Goal: Task Accomplishment & Management: Complete application form

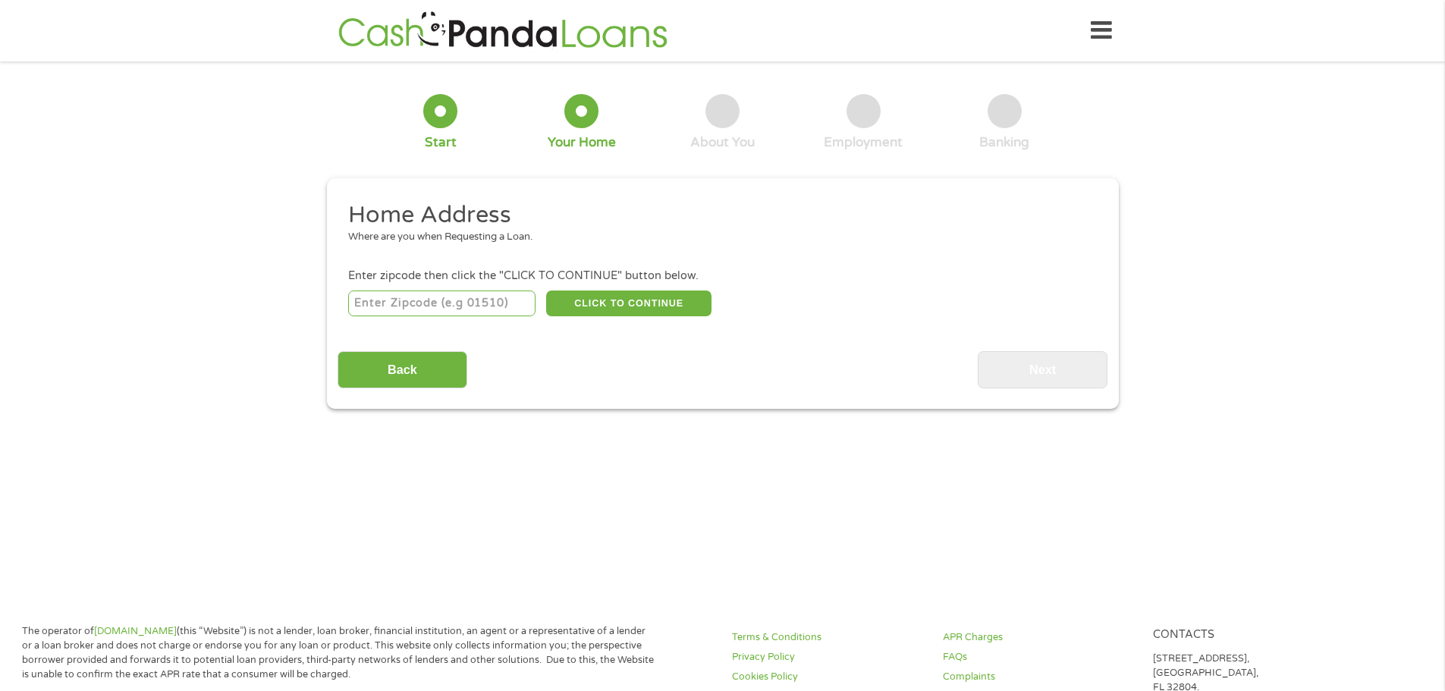
click at [493, 308] on input "number" at bounding box center [441, 304] width 187 height 26
type input "90803"
click at [642, 303] on button "CLICK TO CONTINUE" at bounding box center [628, 304] width 165 height 26
type input "90803"
type input "[GEOGRAPHIC_DATA]"
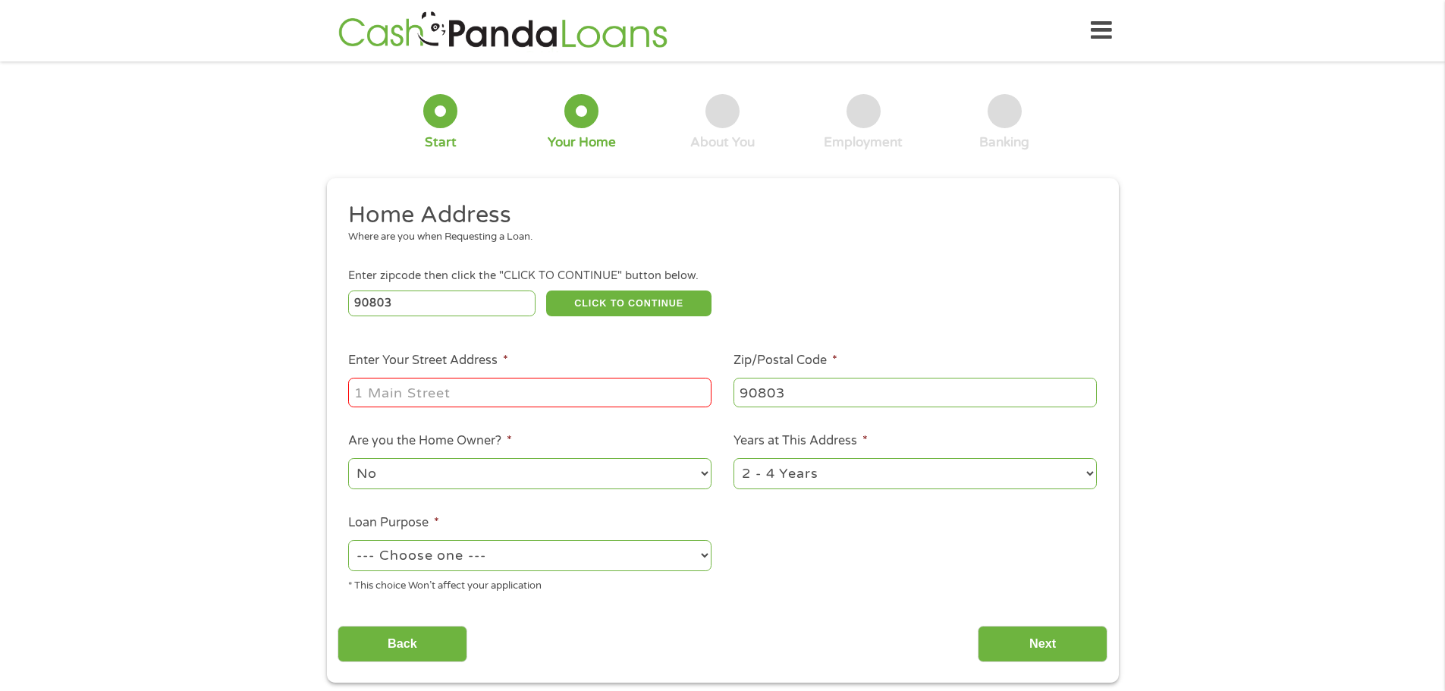
click at [622, 395] on input "Enter Your Street Address *" at bounding box center [529, 392] width 363 height 29
type input "[STREET_ADDRESS]"
click at [552, 473] on select "No Yes" at bounding box center [529, 473] width 363 height 31
click at [850, 533] on ul "Home Address Where are you when Requesting a Loan. Enter zipcode then click the…" at bounding box center [723, 402] width 770 height 405
click at [853, 481] on select "1 Year or less 1 - 2 Years 2 - 4 Years Over 4 Years" at bounding box center [915, 473] width 363 height 31
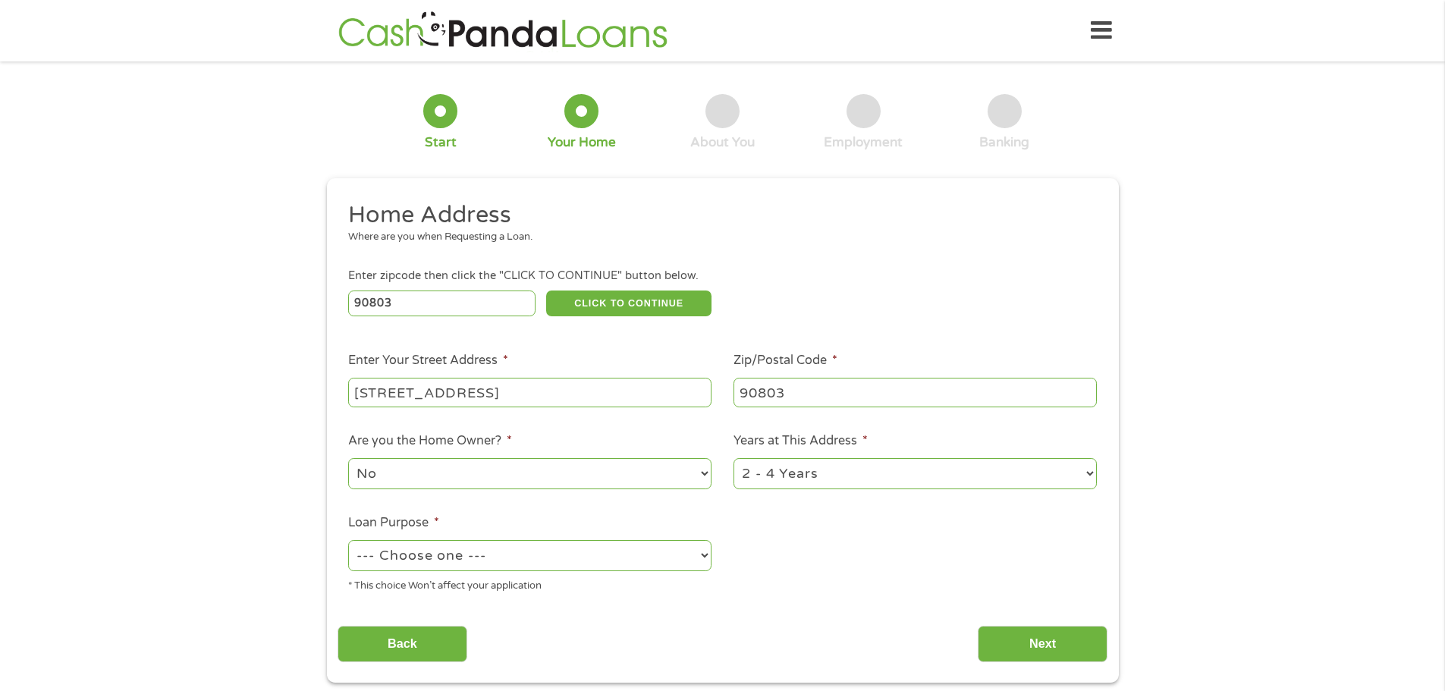
select select "60months"
click at [734, 458] on select "1 Year or less 1 - 2 Years 2 - 4 Years Over 4 Years" at bounding box center [915, 473] width 363 height 31
click at [655, 557] on select "--- Choose one --- Pay Bills Debt Consolidation Home Improvement Major Purchase…" at bounding box center [529, 555] width 363 height 31
select select "shorttermcash"
click at [348, 540] on select "--- Choose one --- Pay Bills Debt Consolidation Home Improvement Major Purchase…" at bounding box center [529, 555] width 363 height 31
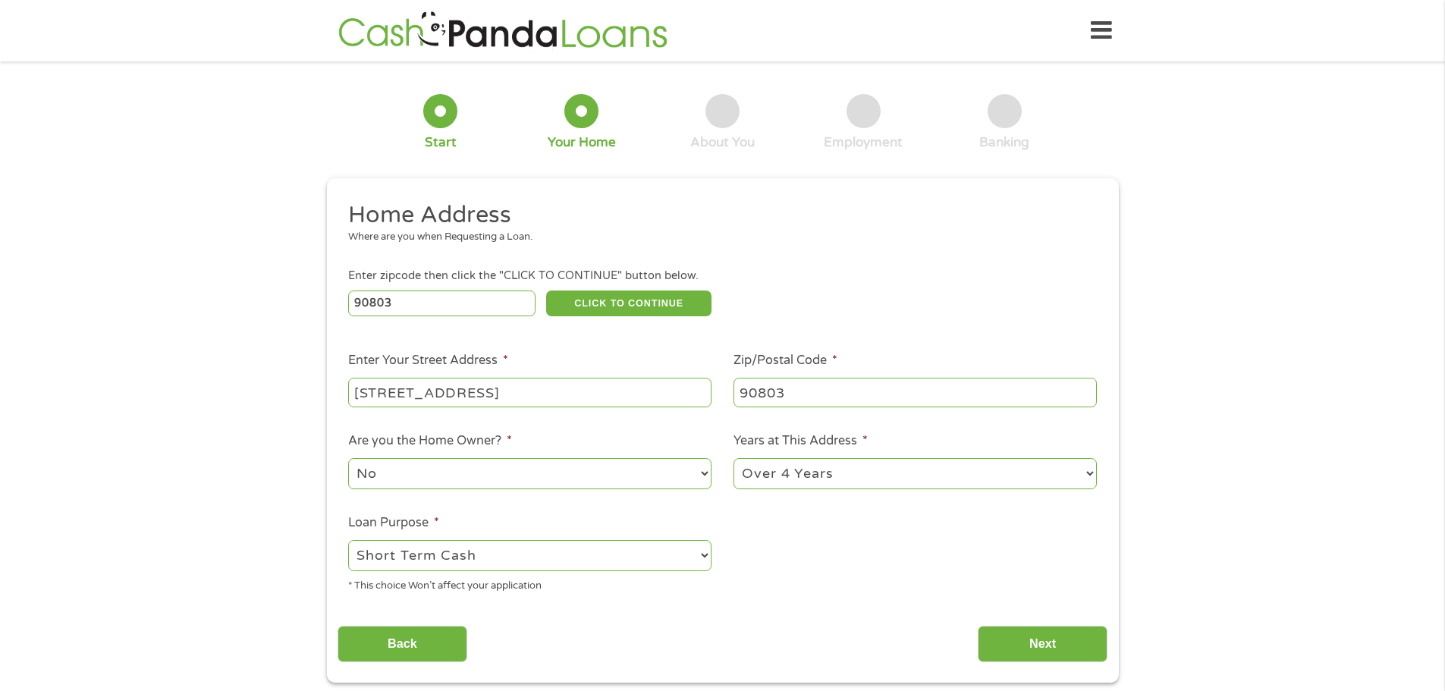
click at [859, 585] on ul "Home Address Where are you when Requesting a Loan. Enter zipcode then click the…" at bounding box center [723, 402] width 770 height 405
click at [1037, 635] on input "Next" at bounding box center [1043, 644] width 130 height 37
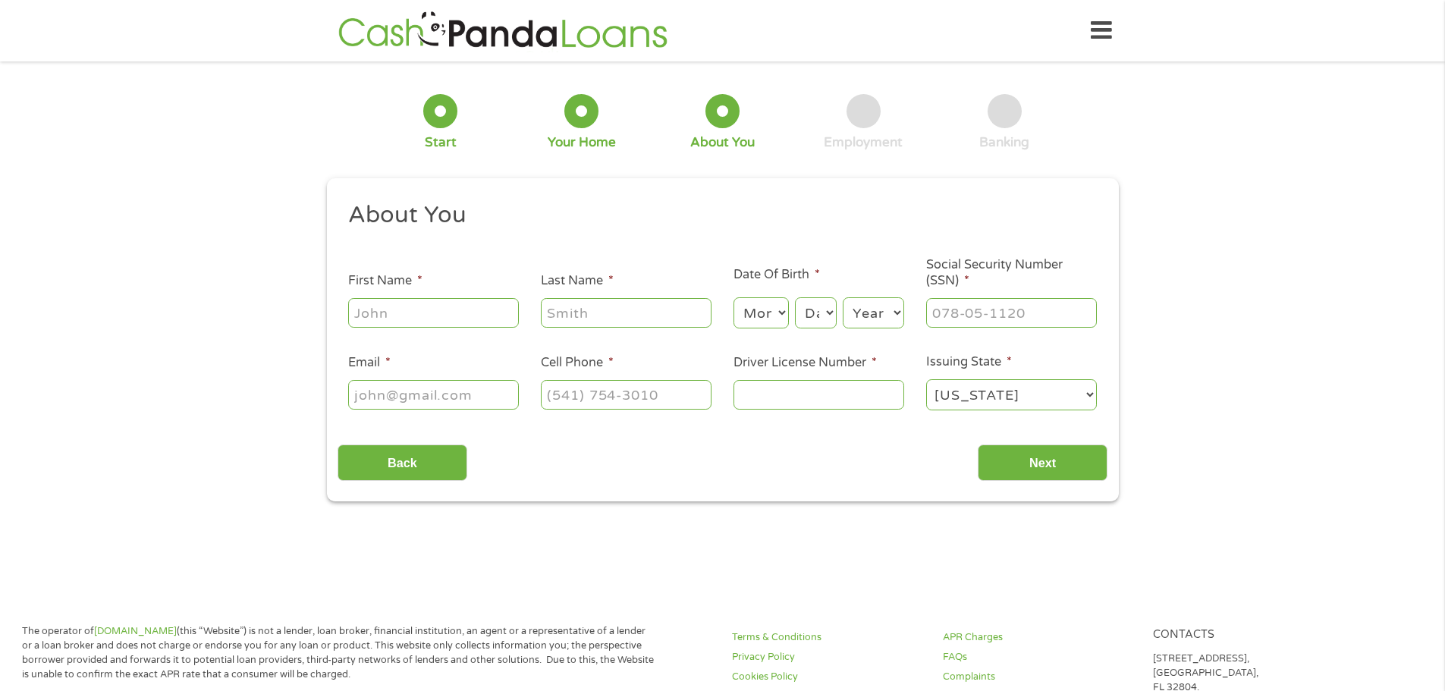
click at [445, 305] on input "First Name *" at bounding box center [433, 312] width 171 height 29
type input "[PERSON_NAME]"
type input "[EMAIL_ADDRESS][DOMAIN_NAME]"
type input "[PHONE_NUMBER]"
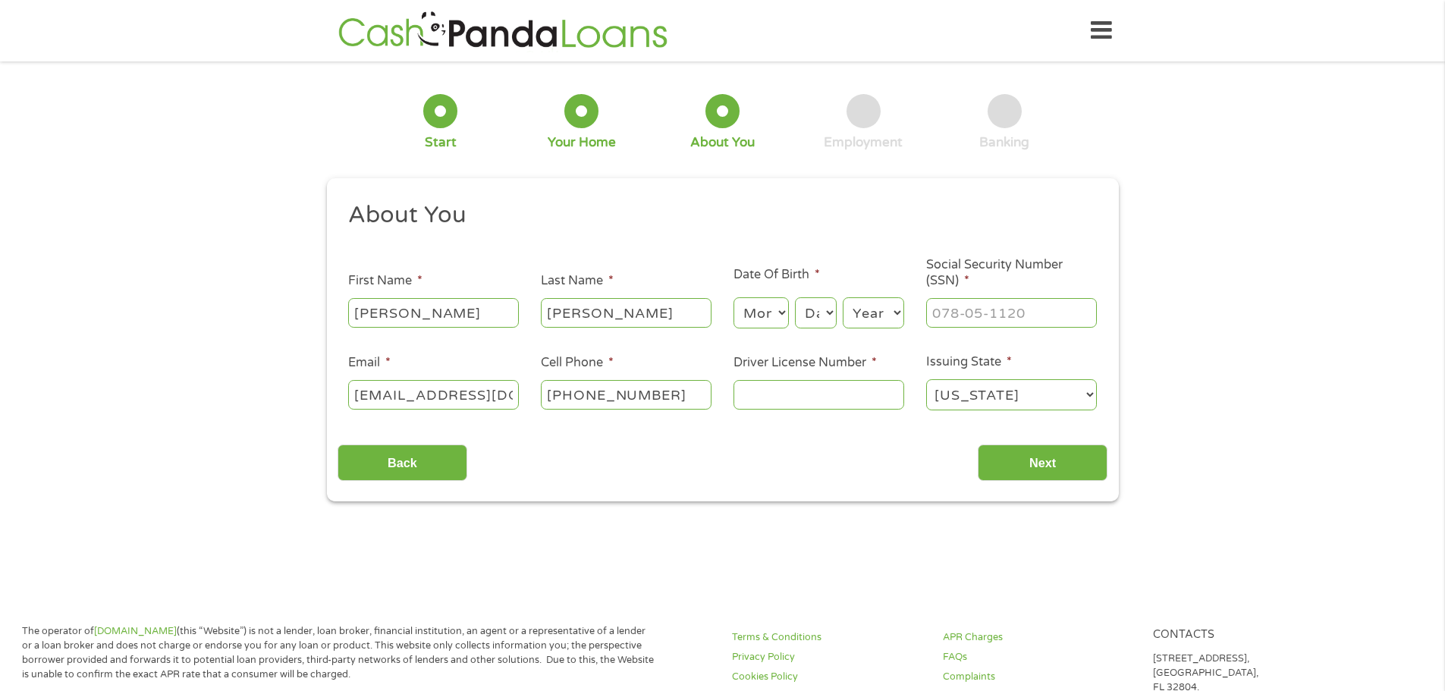
click at [769, 315] on select "Month 1 2 3 4 5 6 7 8 9 10 11 12" at bounding box center [761, 312] width 55 height 31
select select "11"
click at [734, 297] on select "Month 1 2 3 4 5 6 7 8 9 10 11 12" at bounding box center [761, 312] width 55 height 31
click at [819, 317] on select "Day 1 2 3 4 5 6 7 8 9 10 11 12 13 14 15 16 17 18 19 20 21 22 23 24 25 26 27 28 …" at bounding box center [815, 312] width 41 height 31
select select "23"
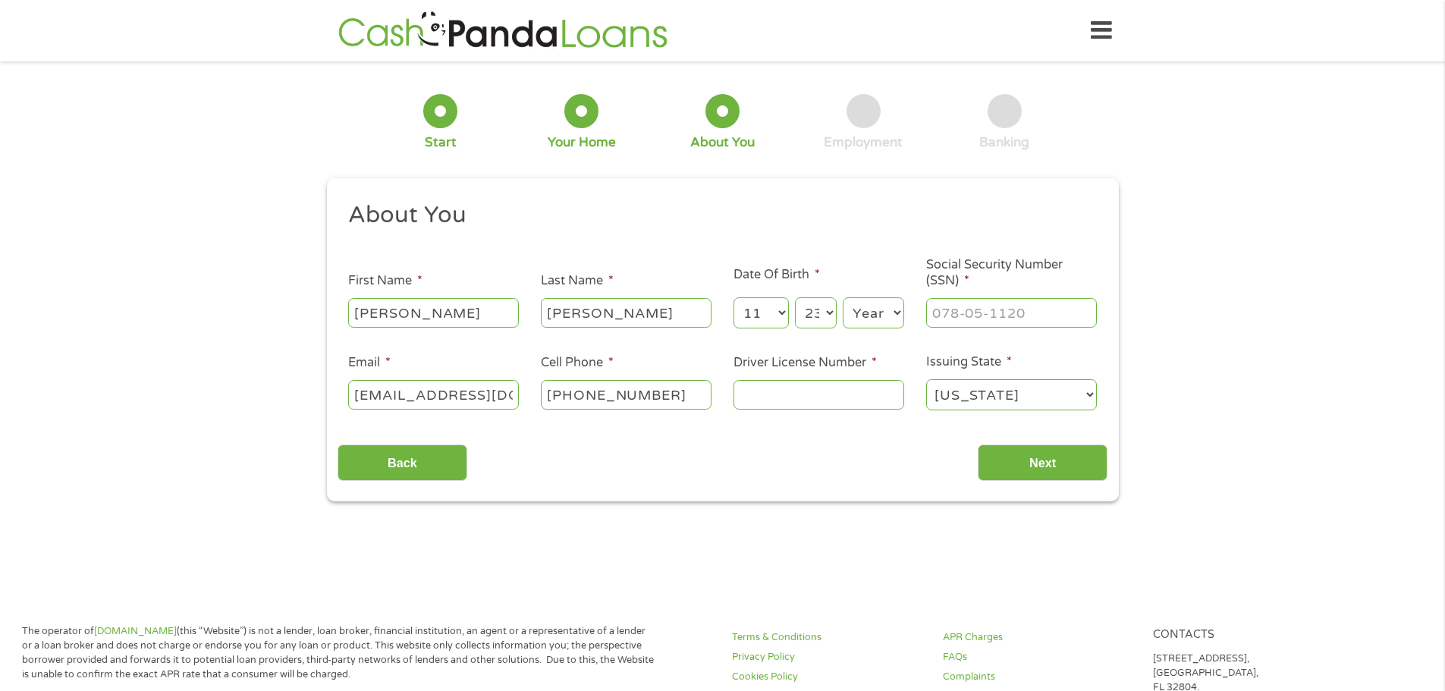
click at [795, 297] on select "Day 1 2 3 4 5 6 7 8 9 10 11 12 13 14 15 16 17 18 19 20 21 22 23 24 25 26 27 28 …" at bounding box center [815, 312] width 41 height 31
click at [873, 310] on select "Year [DATE] 2006 2005 2004 2003 2002 2001 2000 1999 1998 1997 1996 1995 1994 19…" at bounding box center [873, 312] width 61 height 31
select select "1970"
click at [843, 297] on select "Year [DATE] 2006 2005 2004 2003 2002 2001 2000 1999 1998 1997 1996 1995 1994 19…" at bounding box center [873, 312] width 61 height 31
type input "___-__-____"
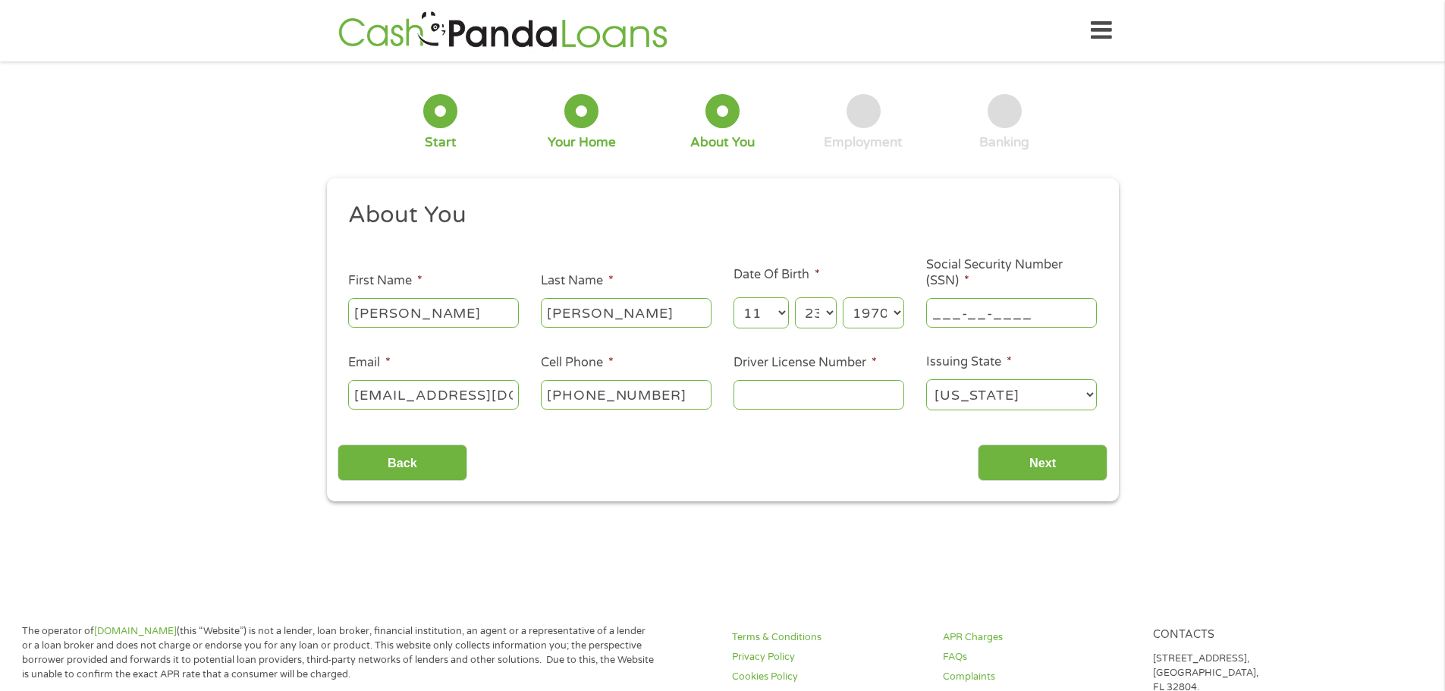
click at [979, 317] on input "___-__-____" at bounding box center [1011, 312] width 171 height 29
